Goal: Transaction & Acquisition: Download file/media

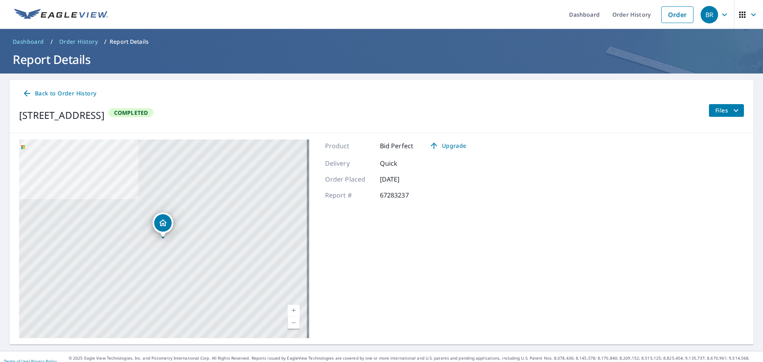
click at [71, 40] on span "Order History" at bounding box center [78, 42] width 39 height 8
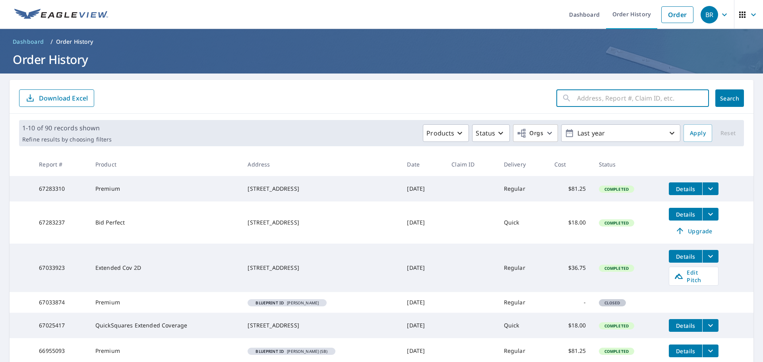
click at [613, 97] on input "text" at bounding box center [643, 98] width 132 height 22
type input "[PERSON_NAME]"
click button "Search" at bounding box center [729, 97] width 29 height 17
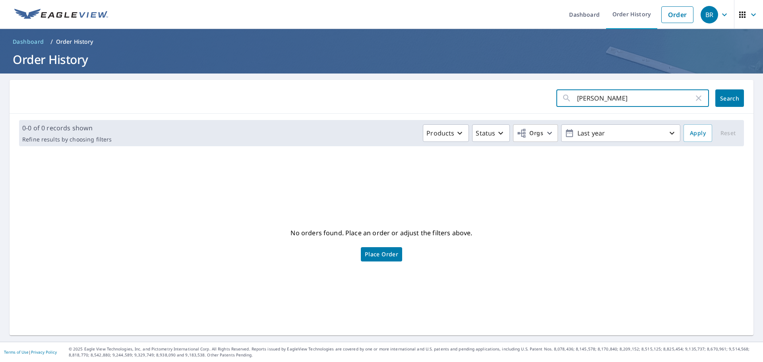
click at [579, 98] on input "[PERSON_NAME]" at bounding box center [635, 98] width 117 height 22
click at [594, 98] on input "[PERSON_NAME]" at bounding box center [635, 98] width 117 height 22
click at [594, 99] on input "[PERSON_NAME]" at bounding box center [635, 98] width 117 height 22
type input "burns"
click button "Search" at bounding box center [729, 97] width 29 height 17
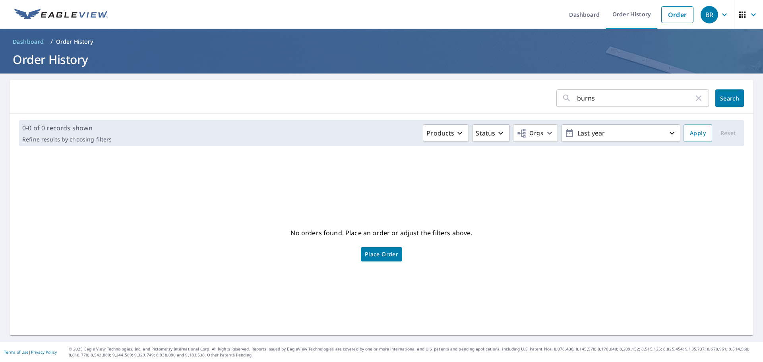
click at [602, 103] on input "burns" at bounding box center [635, 98] width 117 height 22
paste input "66955093"
type input "66955093"
click button "Search" at bounding box center [729, 97] width 29 height 17
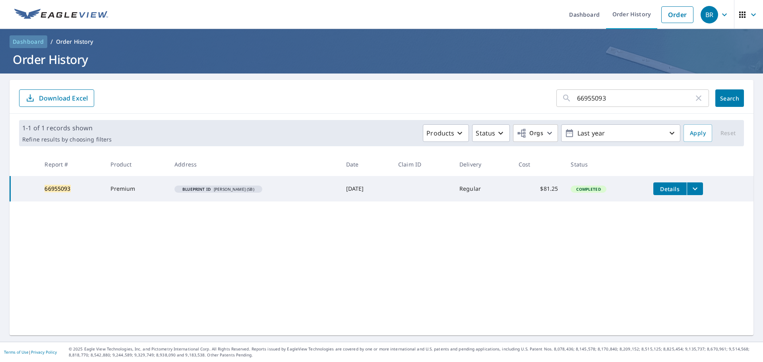
click at [39, 42] on span "Dashboard" at bounding box center [28, 42] width 31 height 8
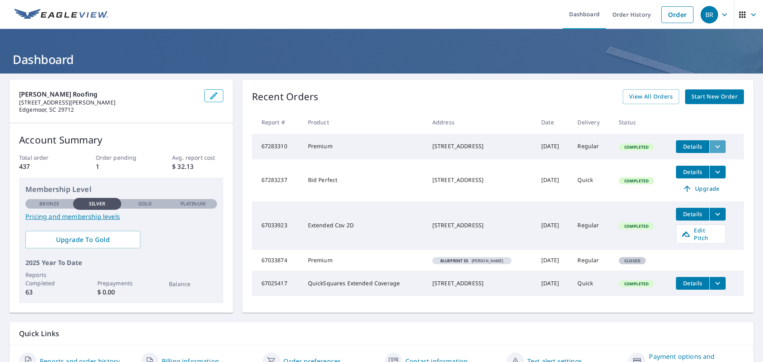
click at [713, 147] on icon "filesDropdownBtn-67283310" at bounding box center [718, 147] width 10 height 10
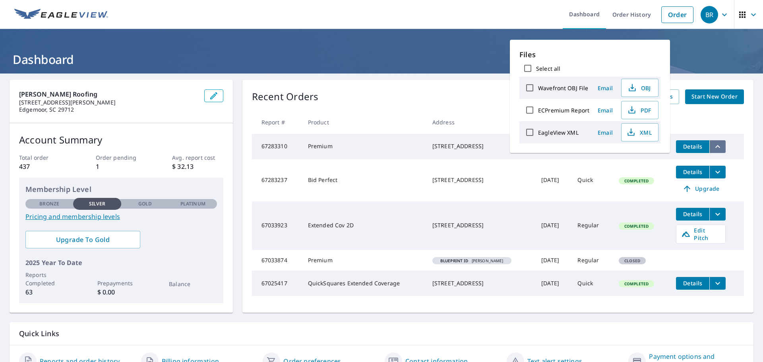
click at [713, 147] on icon "filesDropdownBtn-67283310" at bounding box center [718, 147] width 10 height 10
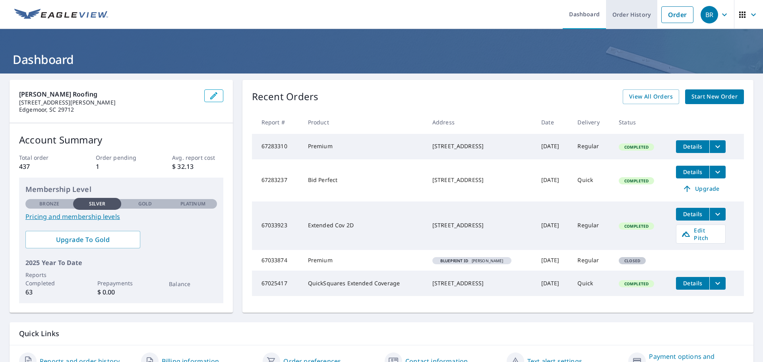
click at [621, 12] on link "Order History" at bounding box center [631, 14] width 51 height 29
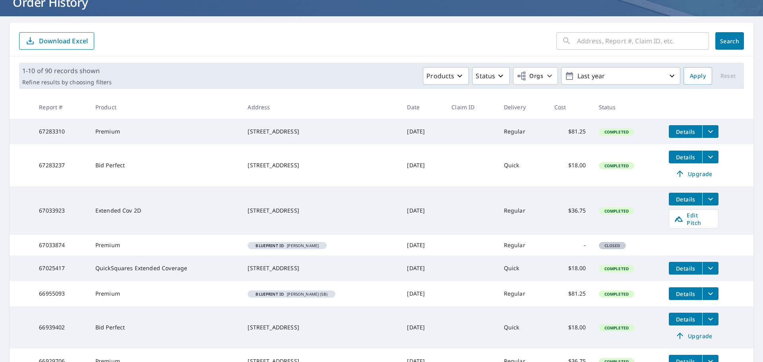
scroll to position [57, 0]
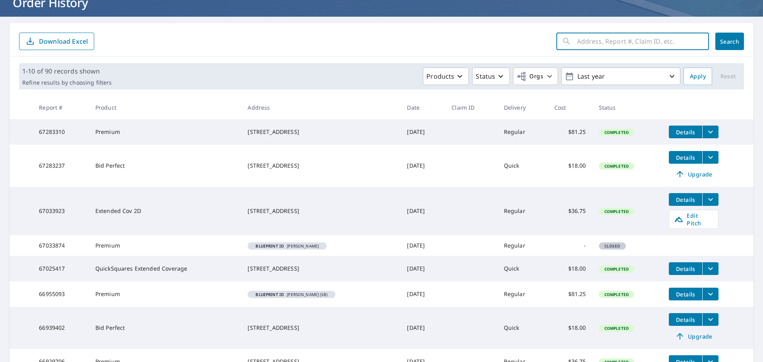
click at [608, 44] on input "text" at bounding box center [643, 41] width 132 height 22
paste input "66955093"
type input "66955093"
click button "Search" at bounding box center [729, 41] width 29 height 17
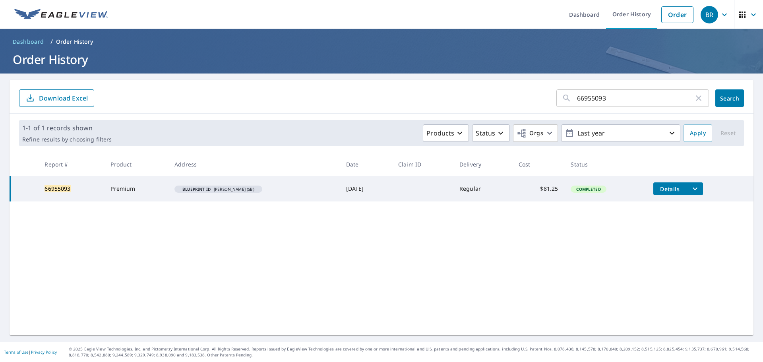
click at [656, 181] on td "Details" at bounding box center [700, 188] width 106 height 25
click at [658, 190] on span "Details" at bounding box center [670, 189] width 24 height 8
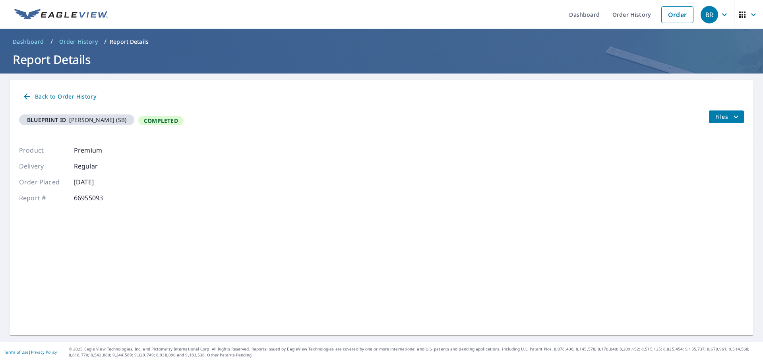
click at [721, 118] on span "Files" at bounding box center [727, 117] width 25 height 10
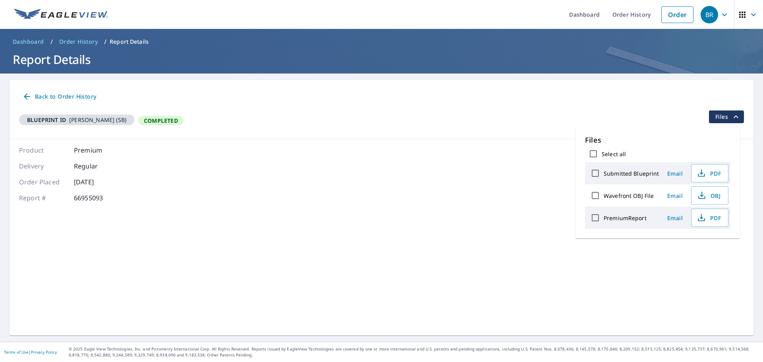
click at [594, 151] on input "Select all" at bounding box center [593, 153] width 17 height 17
checkbox input "true"
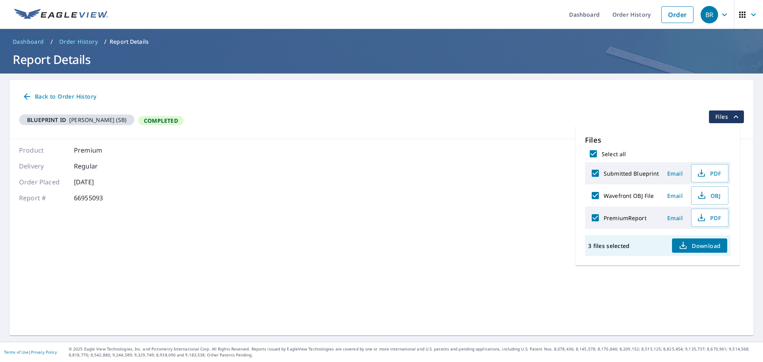
click at [71, 43] on span "Order History" at bounding box center [78, 42] width 39 height 8
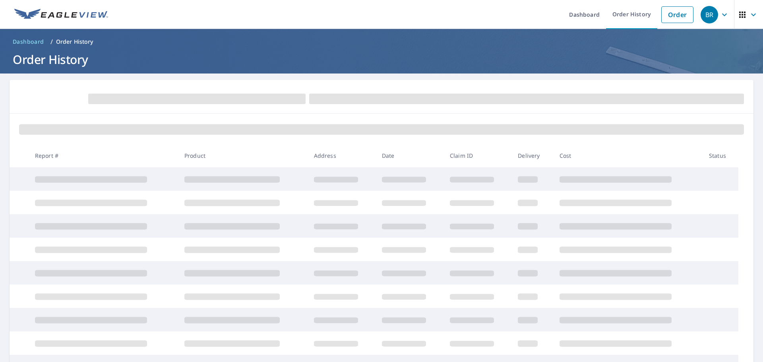
click at [31, 41] on span "Dashboard" at bounding box center [28, 42] width 31 height 8
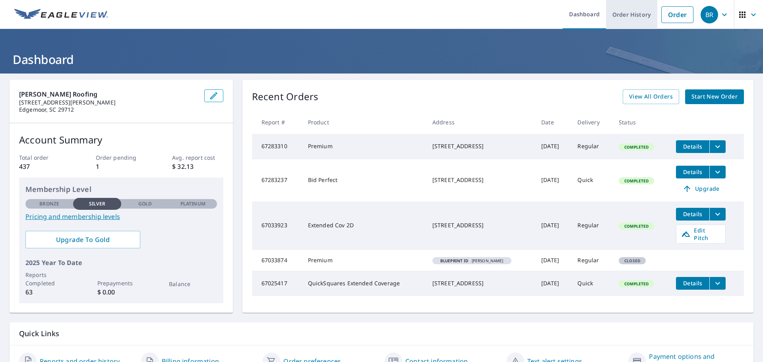
click at [615, 14] on link "Order History" at bounding box center [631, 14] width 51 height 29
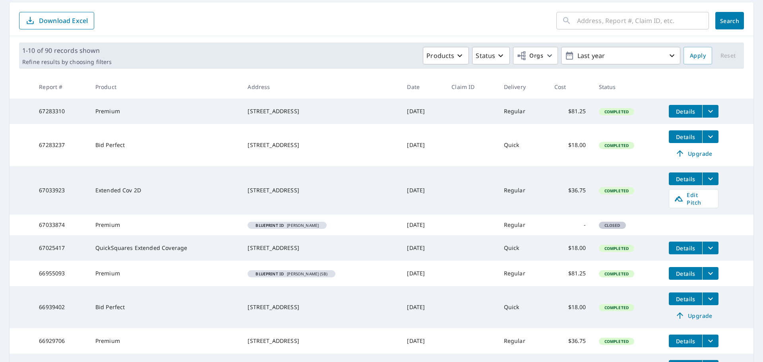
scroll to position [79, 0]
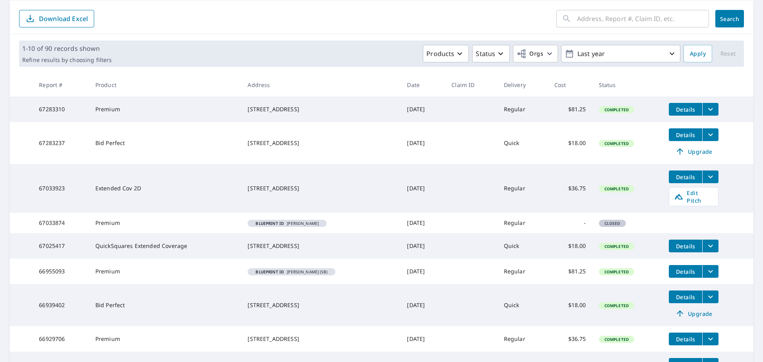
click at [152, 221] on td "Premium" at bounding box center [165, 223] width 153 height 21
click at [284, 221] on em "Blueprint ID" at bounding box center [269, 223] width 28 height 4
click at [609, 221] on span "Closed" at bounding box center [612, 224] width 25 height 6
click at [709, 220] on td at bounding box center [707, 219] width 91 height 13
click at [693, 220] on td at bounding box center [707, 219] width 91 height 13
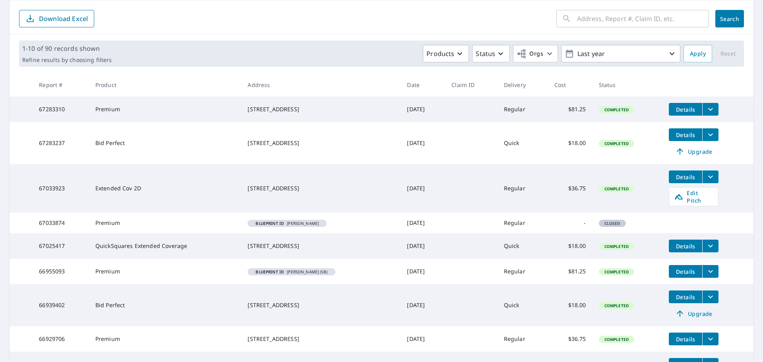
scroll to position [0, 0]
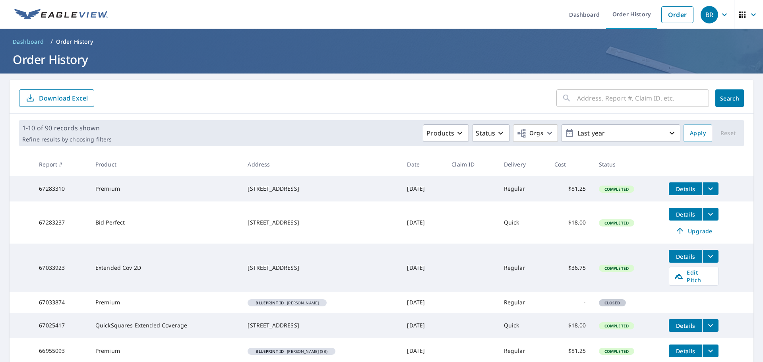
click at [703, 15] on div "BR" at bounding box center [708, 14] width 17 height 17
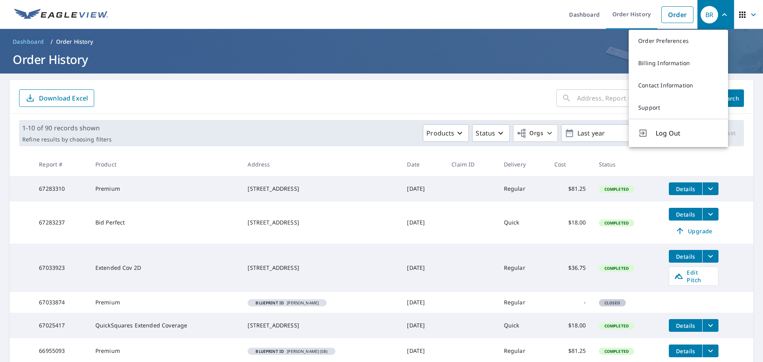
click at [522, 98] on form "​ Search Download Excel" at bounding box center [381, 97] width 725 height 17
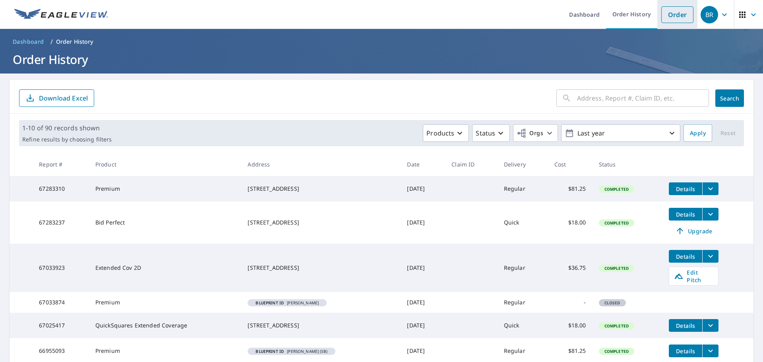
click at [669, 11] on link "Order" at bounding box center [677, 14] width 32 height 17
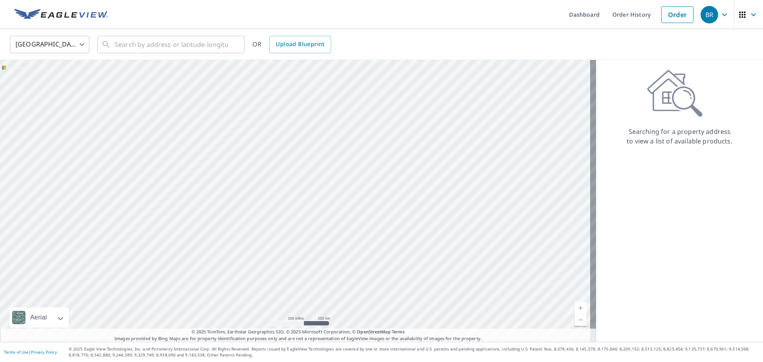
click at [495, 2] on ul "Dashboard Order History Order" at bounding box center [405, 14] width 584 height 29
click at [621, 12] on link "Order History" at bounding box center [631, 14] width 51 height 29
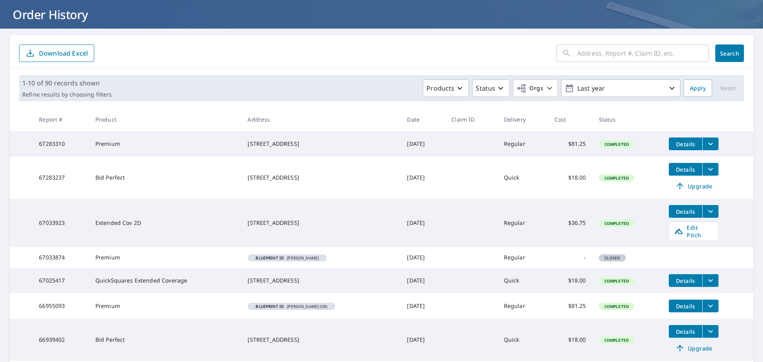
scroll to position [79, 0]
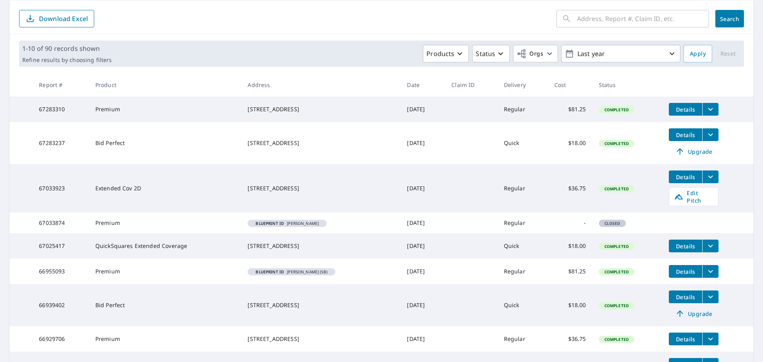
click at [685, 273] on span "Details" at bounding box center [685, 272] width 24 height 8
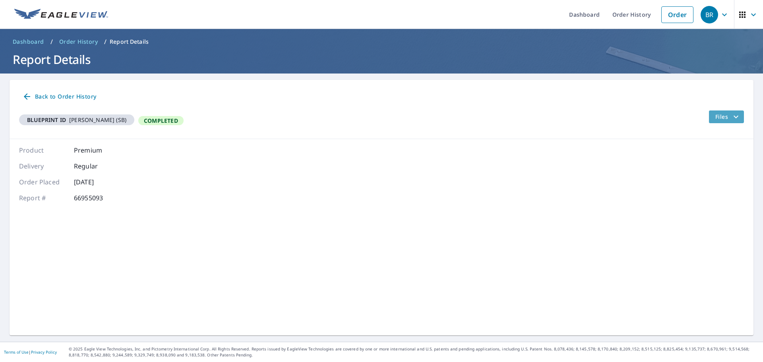
click at [715, 118] on span "Files" at bounding box center [727, 117] width 25 height 10
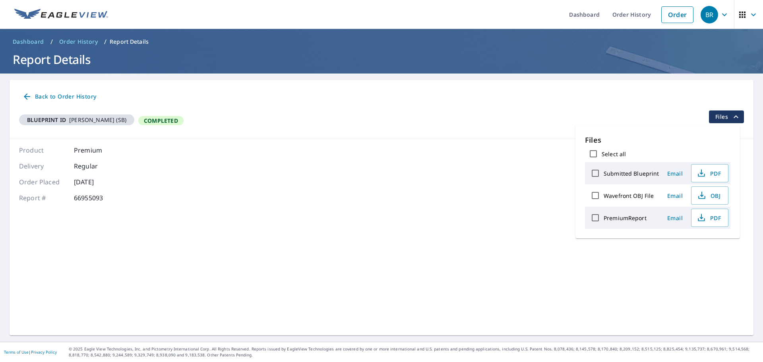
click at [593, 172] on input "Submitted Blueprint" at bounding box center [595, 173] width 17 height 17
checkbox input "true"
click at [689, 246] on span "Download" at bounding box center [699, 246] width 42 height 10
drag, startPoint x: 547, startPoint y: 137, endPoint x: 538, endPoint y: 136, distance: 9.2
click at [547, 137] on div "Back to Order History Blueprint ID [PERSON_NAME] (SB) Completed Files" at bounding box center [382, 109] width 744 height 59
